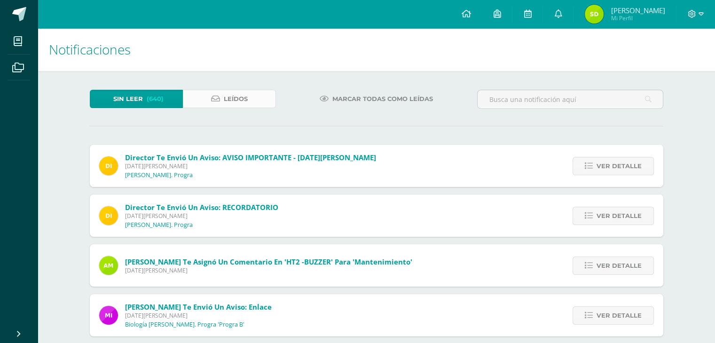
click at [231, 98] on span "Leídos" at bounding box center [236, 98] width 24 height 17
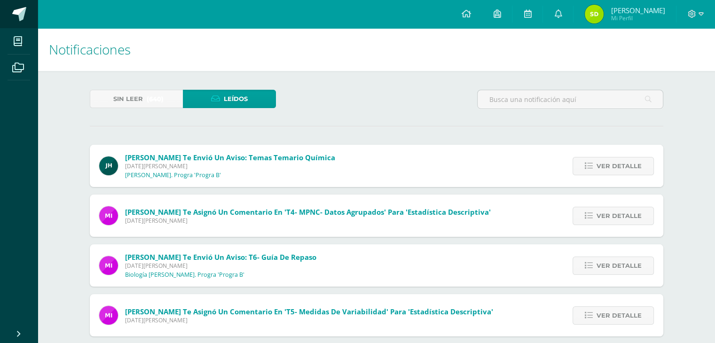
click at [17, 16] on span at bounding box center [19, 14] width 14 height 14
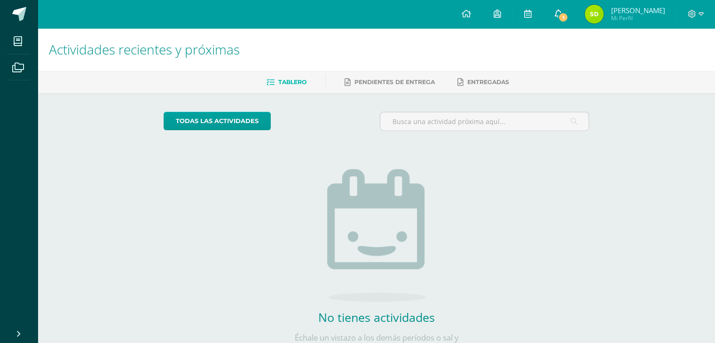
click at [567, 15] on span "1" at bounding box center [563, 17] width 10 height 10
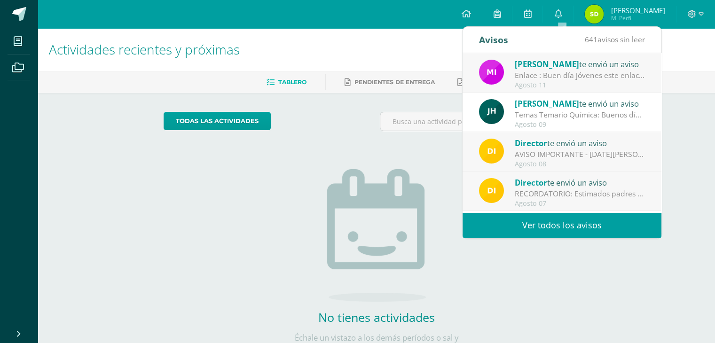
click at [538, 62] on span "[PERSON_NAME]" at bounding box center [547, 64] width 64 height 11
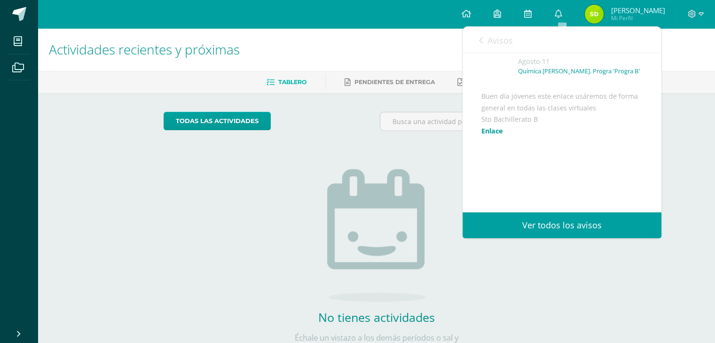
scroll to position [48, 0]
click at [501, 129] on link "Enlace" at bounding box center [492, 130] width 22 height 9
